Goal: Task Accomplishment & Management: Use online tool/utility

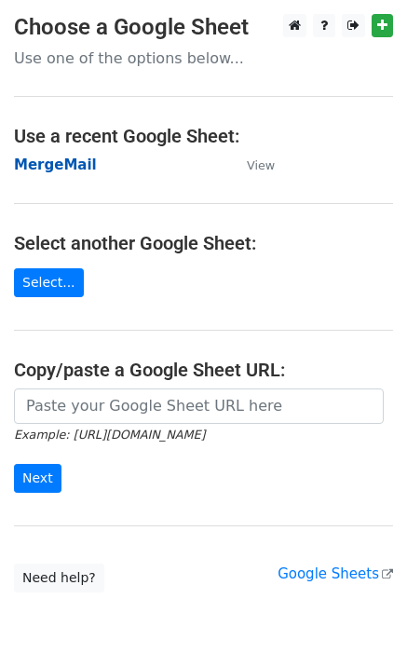
click at [82, 165] on strong "MergeMail" at bounding box center [55, 165] width 83 height 17
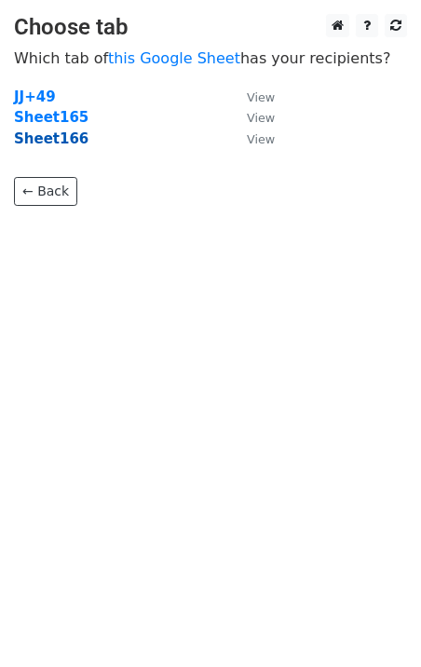
click at [62, 143] on strong "Sheet166" at bounding box center [51, 138] width 75 height 17
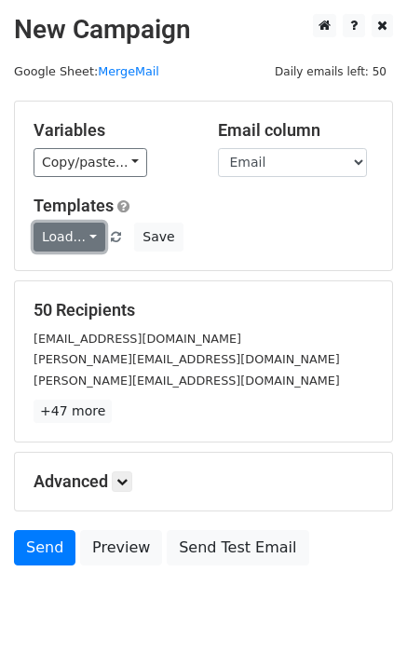
click at [62, 238] on link "Load..." at bounding box center [70, 237] width 72 height 29
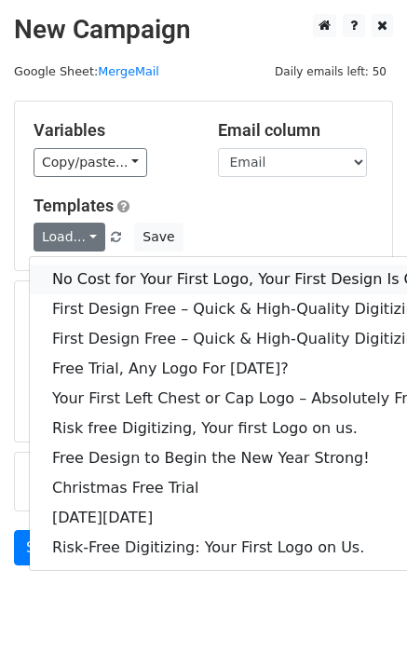
click at [80, 270] on link "No Cost for Your First Logo, Your First Design Is On Us!" at bounding box center [253, 280] width 447 height 30
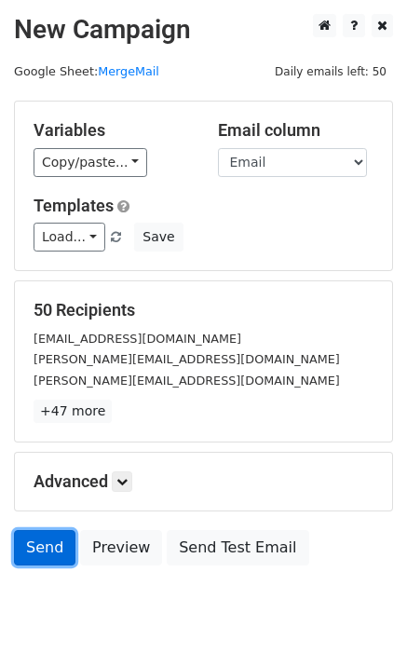
click at [56, 546] on link "Send" at bounding box center [45, 547] width 62 height 35
